Goal: Obtain resource: Download file/media

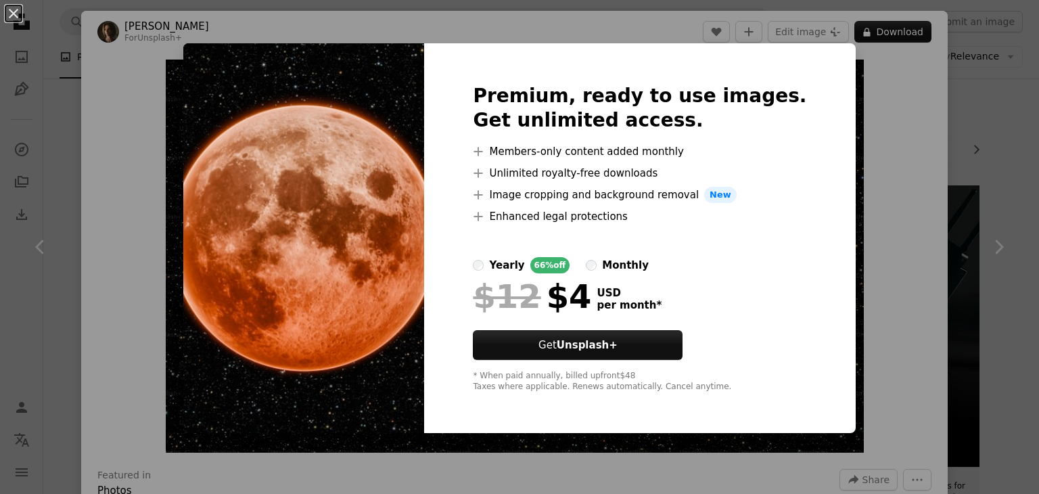
scroll to position [541, 0]
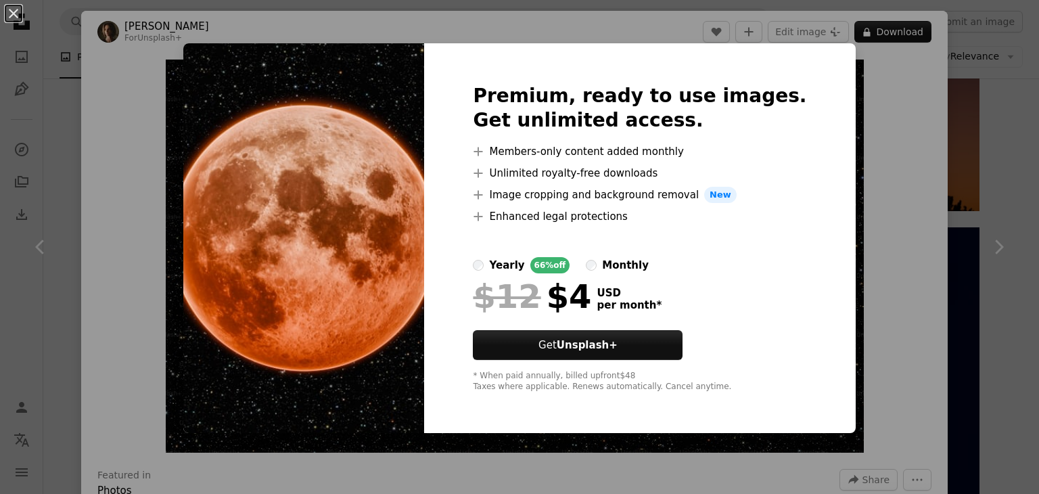
click at [903, 82] on div "An X shape Premium, ready to use images. Get unlimited access. A plus sign Memb…" at bounding box center [519, 247] width 1039 height 494
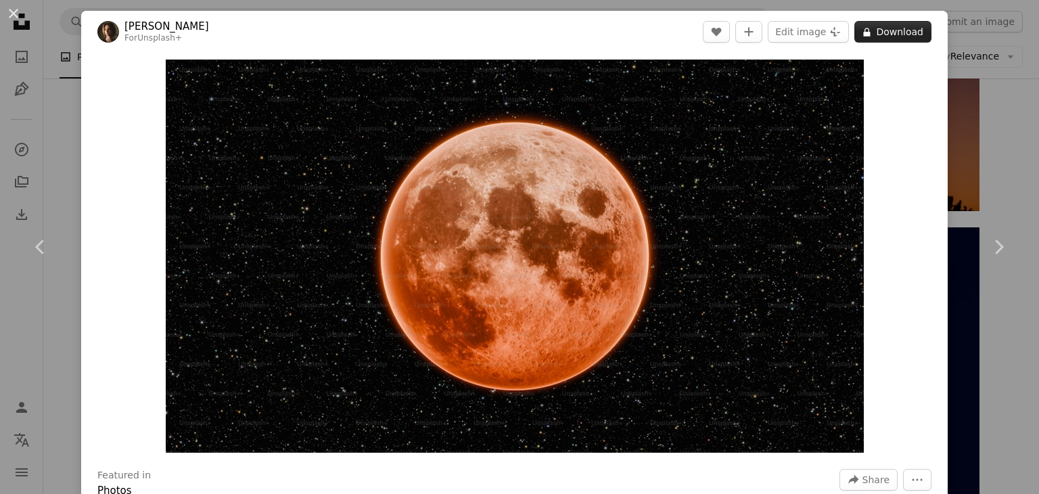
click at [861, 35] on icon "A lock" at bounding box center [866, 32] width 10 height 10
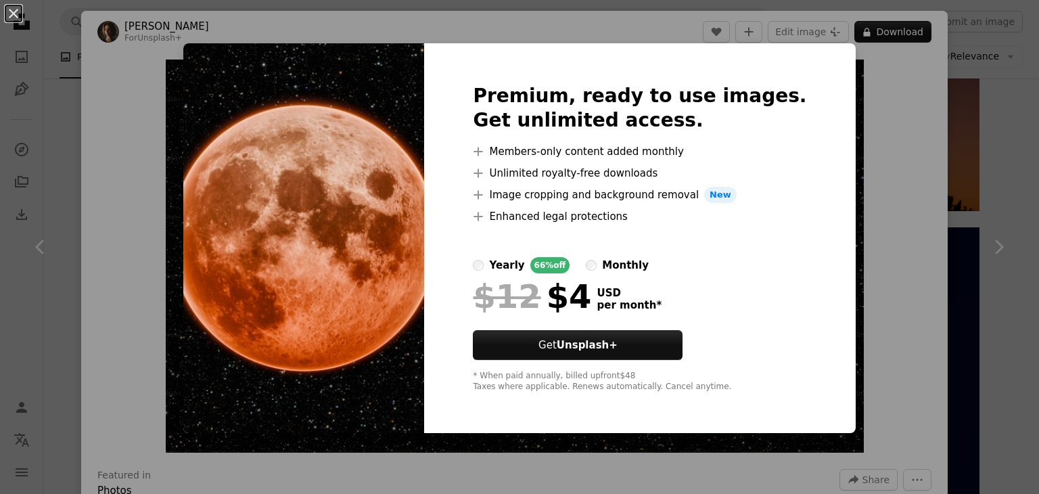
click at [853, 316] on div "An X shape Premium, ready to use images. Get unlimited access. A plus sign Memb…" at bounding box center [519, 247] width 1039 height 494
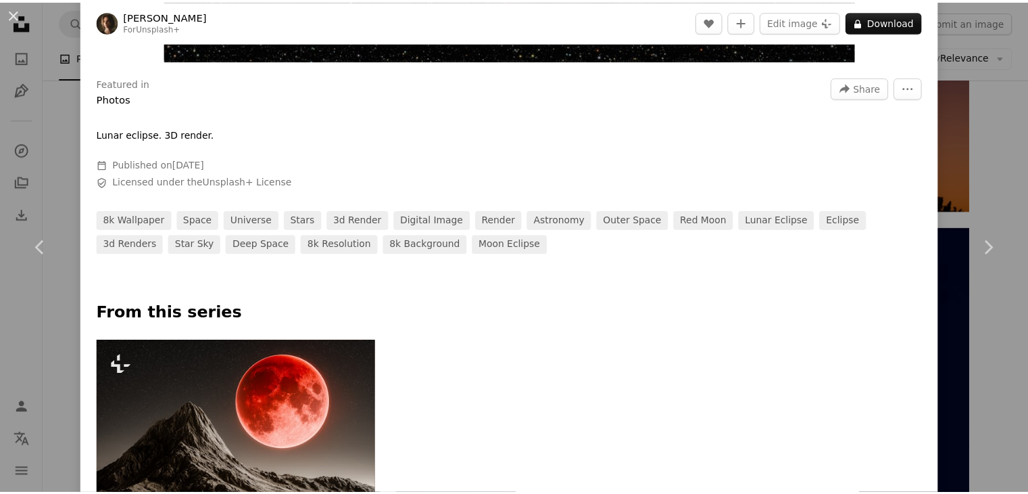
scroll to position [203, 0]
